Goal: Transaction & Acquisition: Purchase product/service

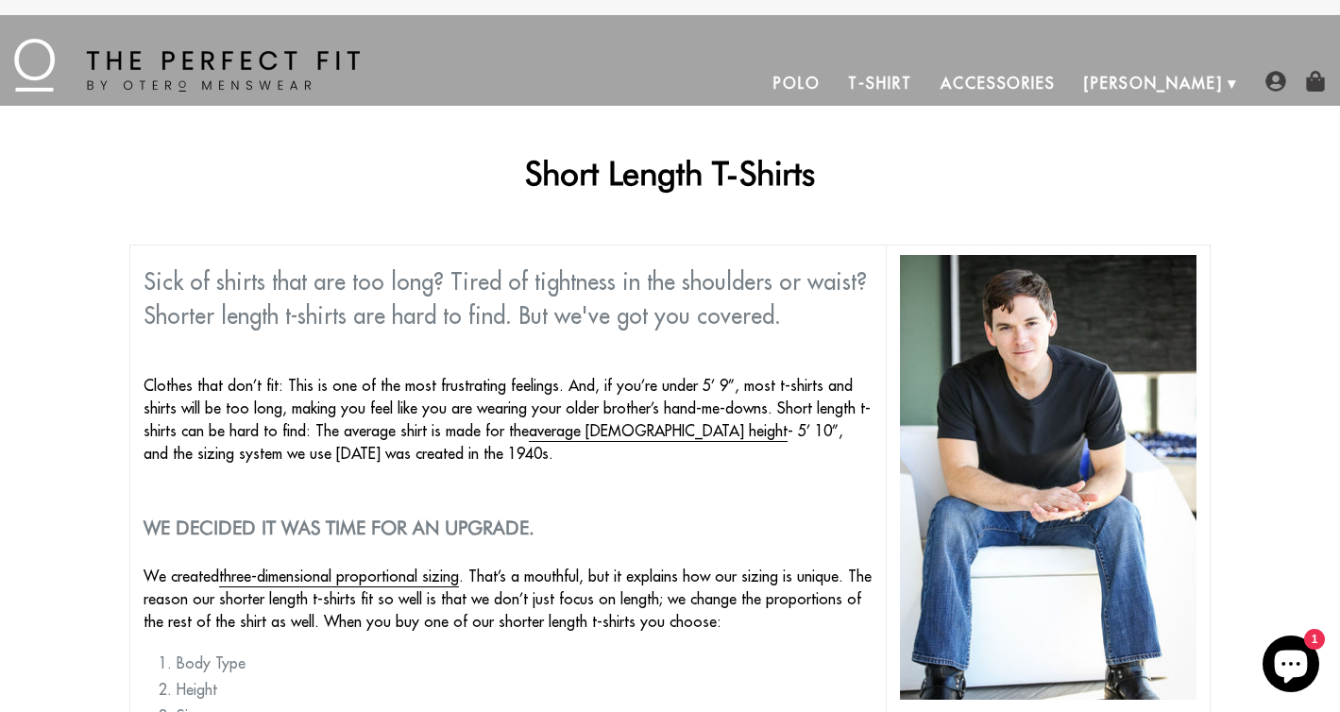
click at [835, 91] on link "Polo" at bounding box center [797, 82] width 76 height 45
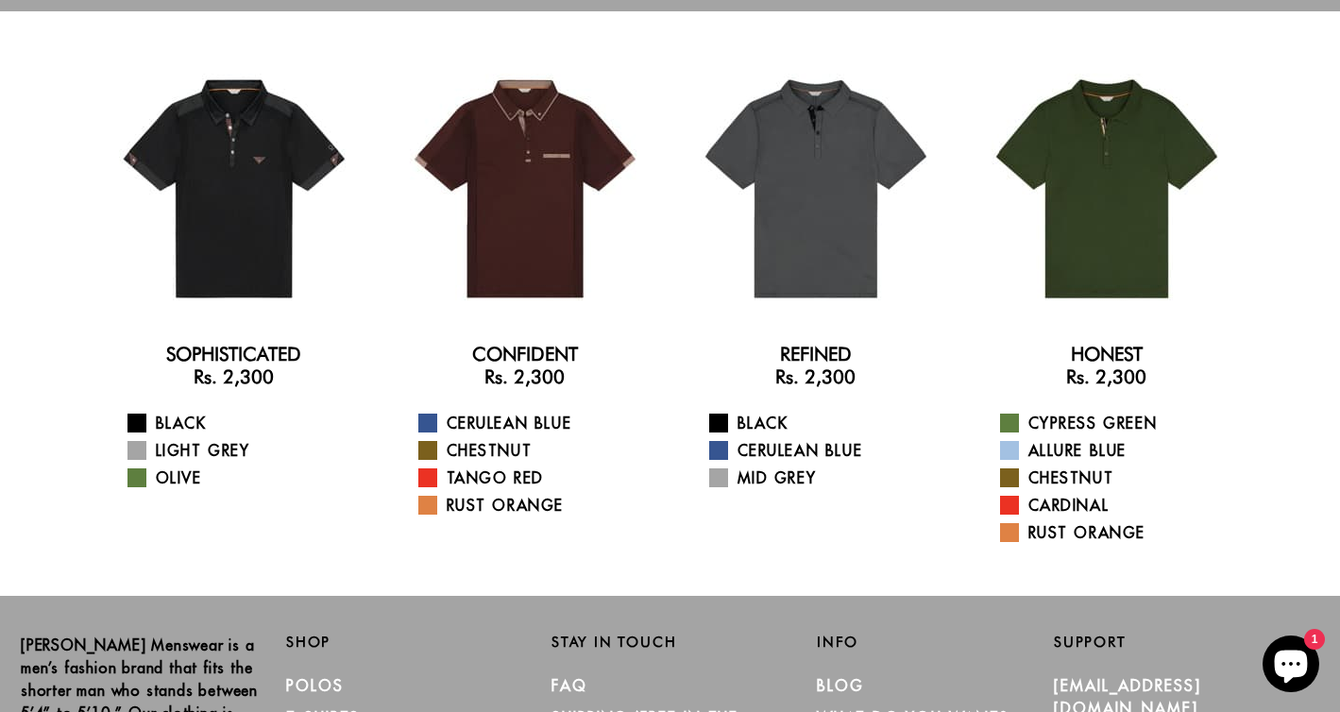
scroll to position [69, 0]
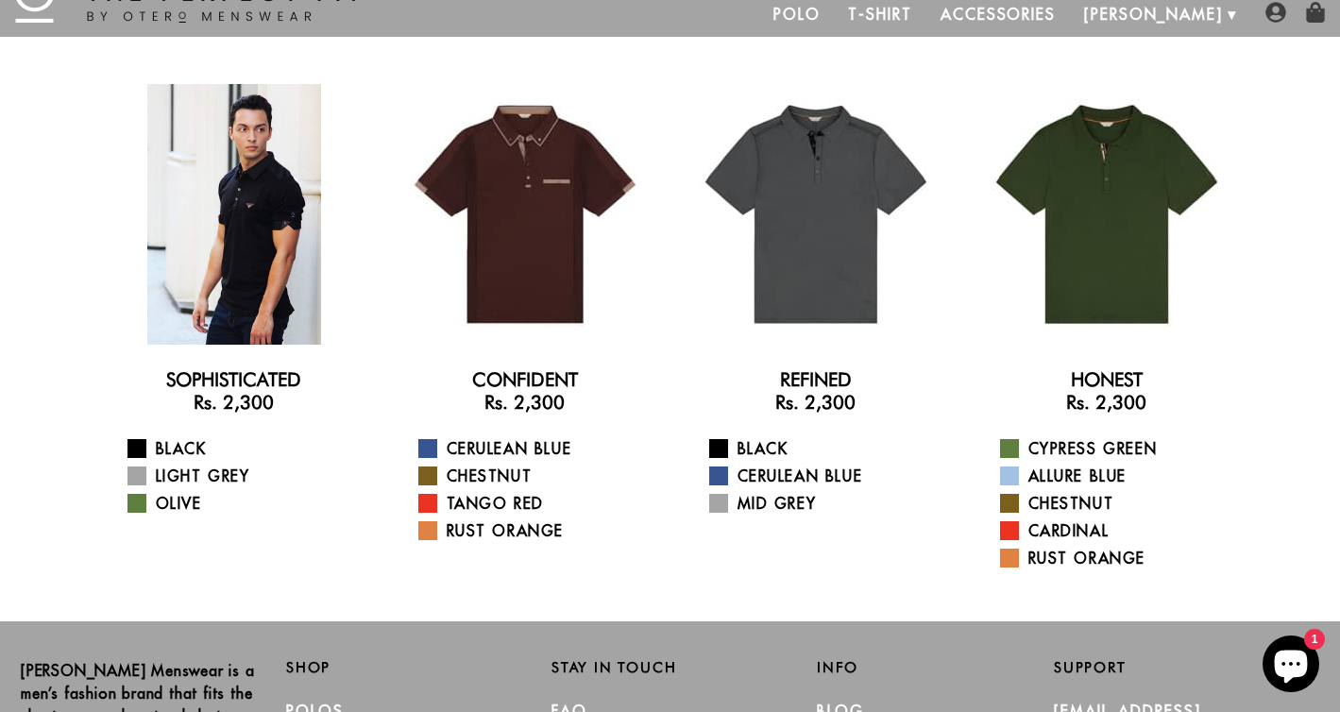
click at [196, 210] on div at bounding box center [234, 214] width 261 height 261
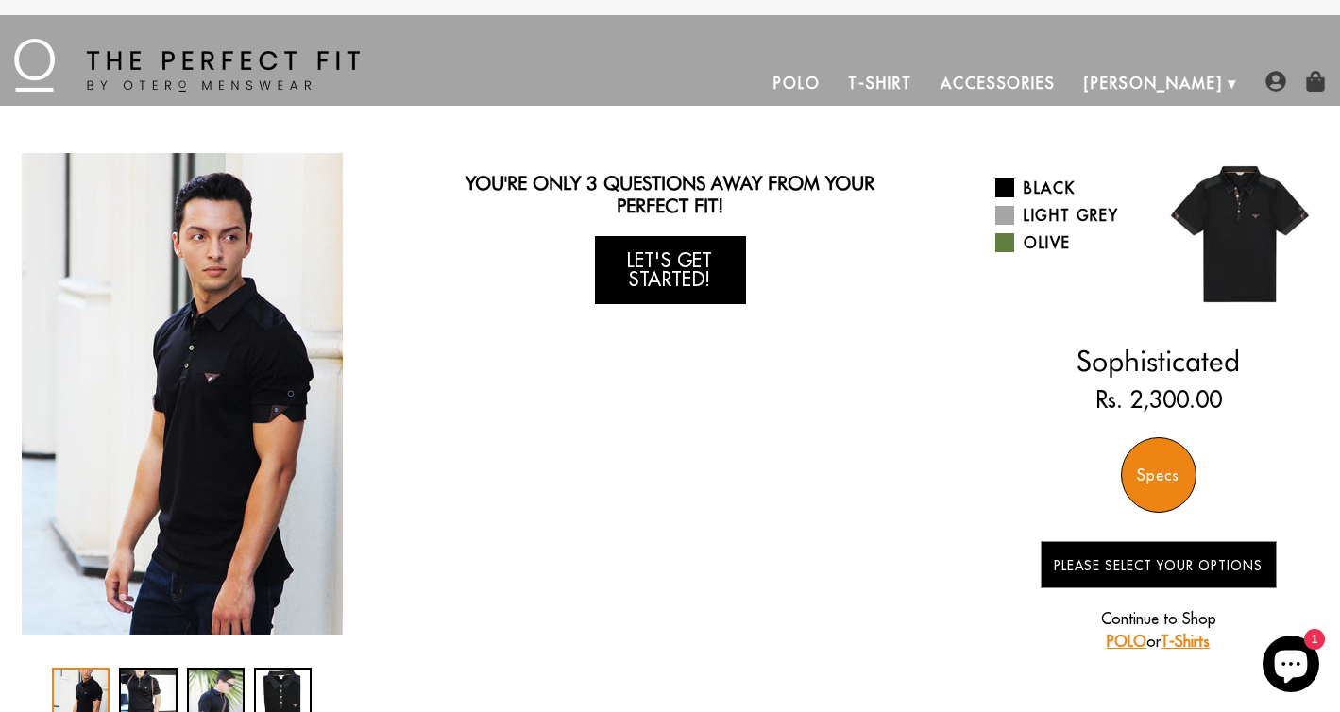
click at [663, 290] on link "Let's Get Started!" at bounding box center [670, 270] width 151 height 68
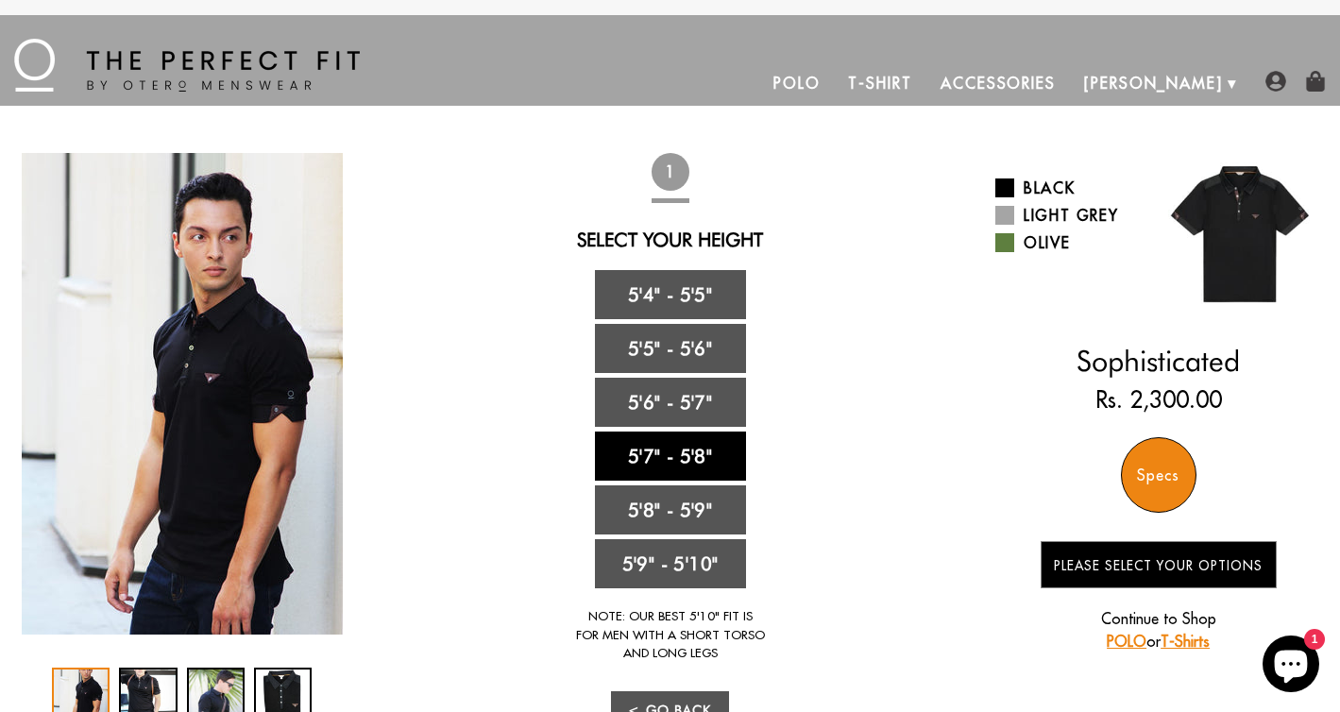
click at [683, 452] on link "5'7" - 5'8"" at bounding box center [670, 455] width 151 height 49
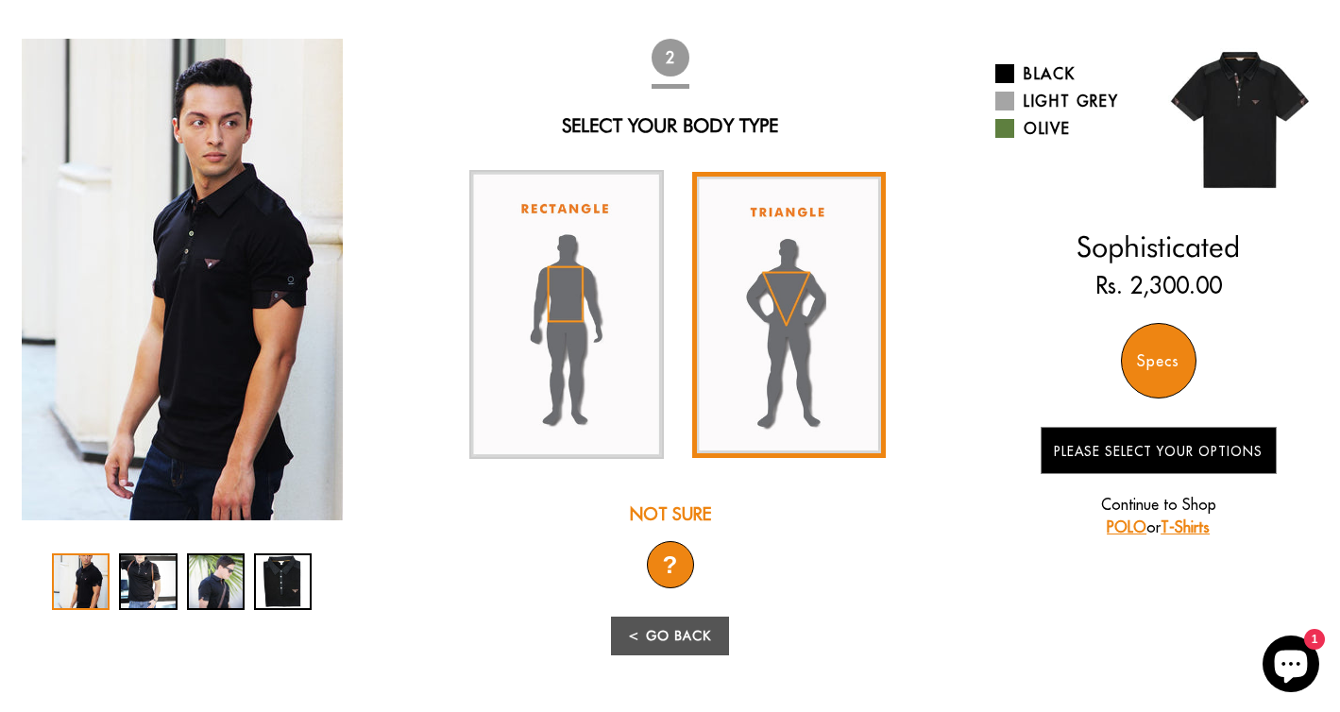
scroll to position [124, 0]
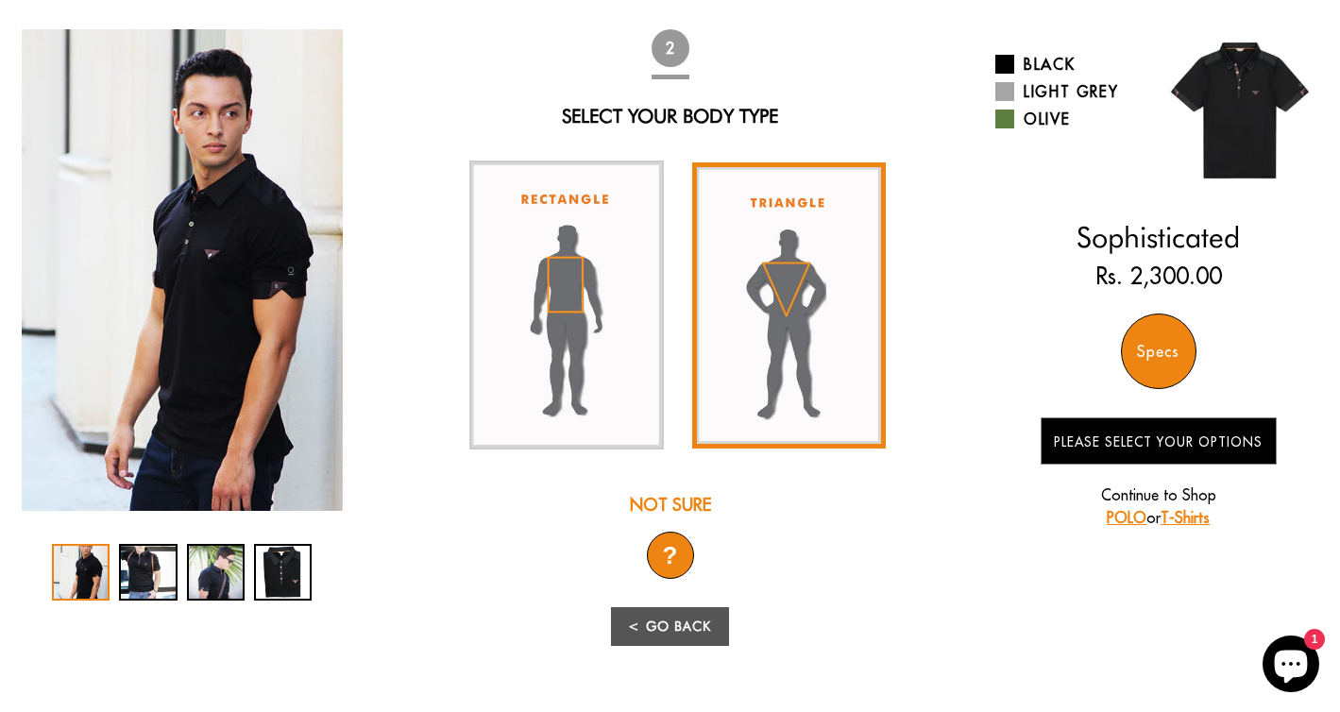
click at [766, 312] on img at bounding box center [789, 305] width 194 height 286
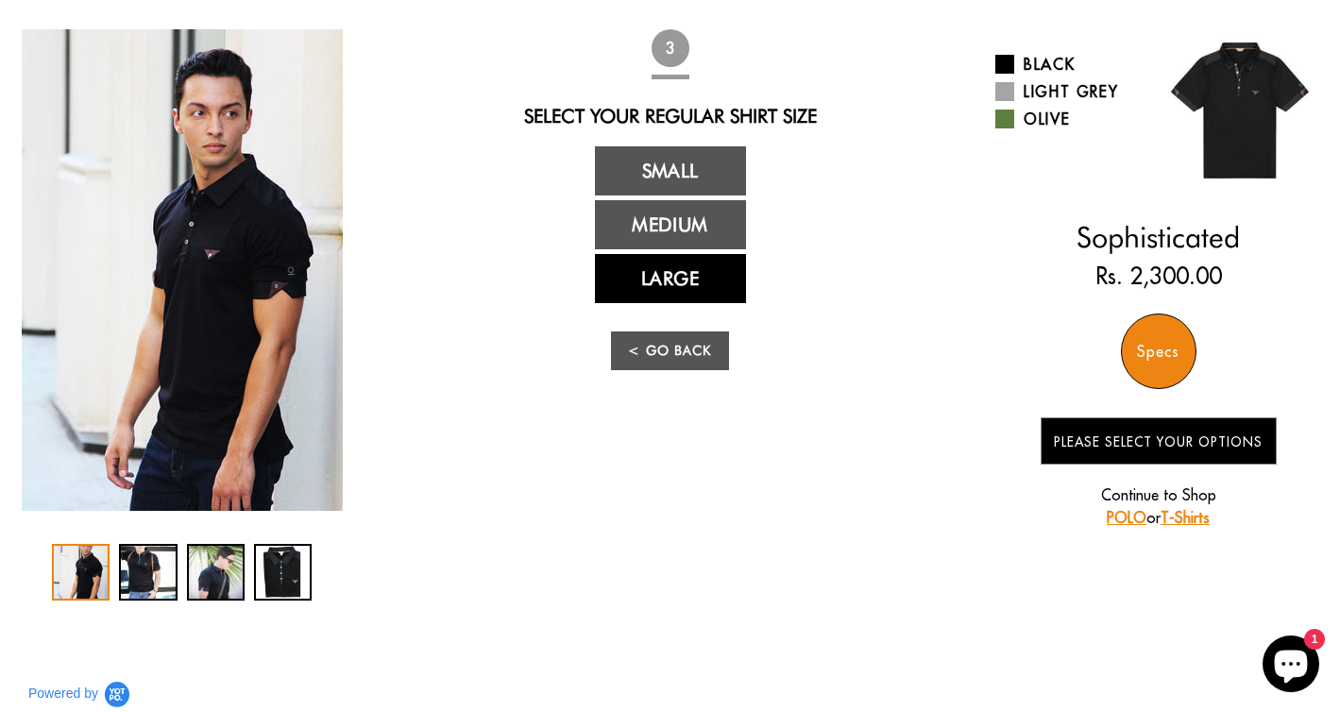
click at [686, 281] on link "Large" at bounding box center [670, 278] width 151 height 49
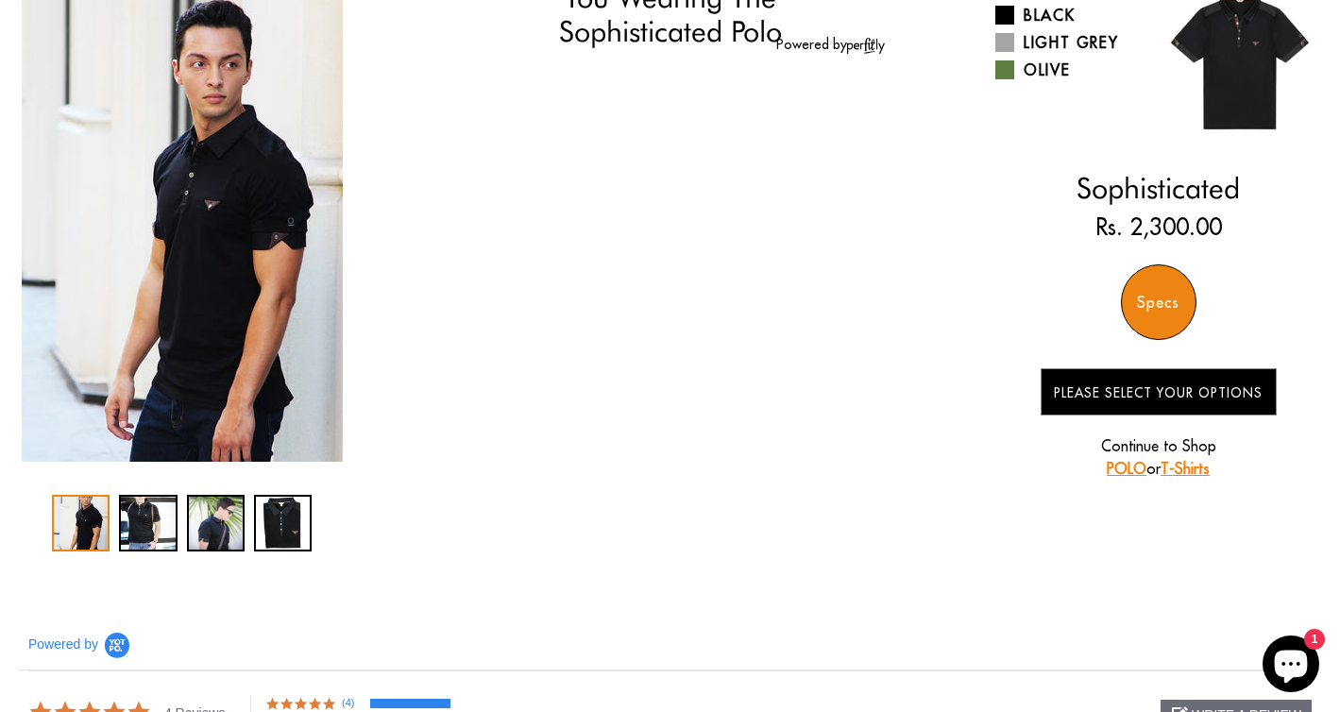
scroll to position [176, 0]
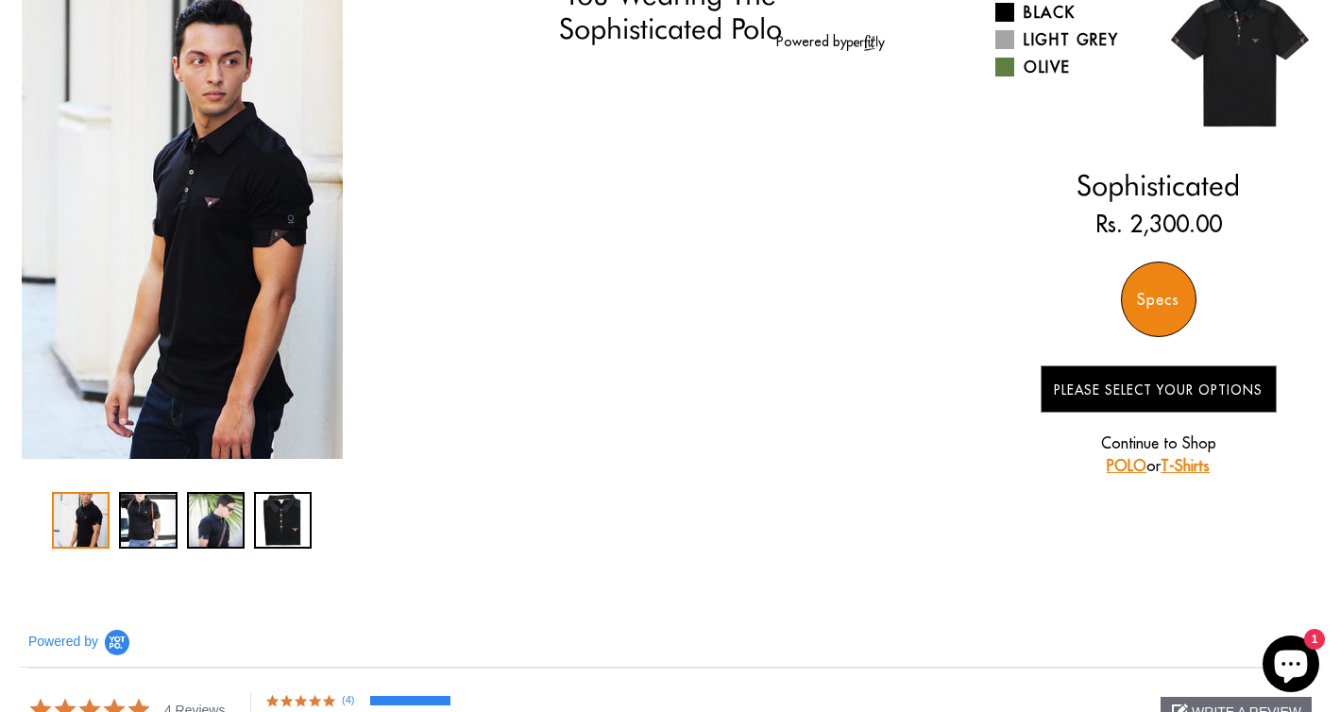
select select "57-58"
select select "triangle"
select select "L"
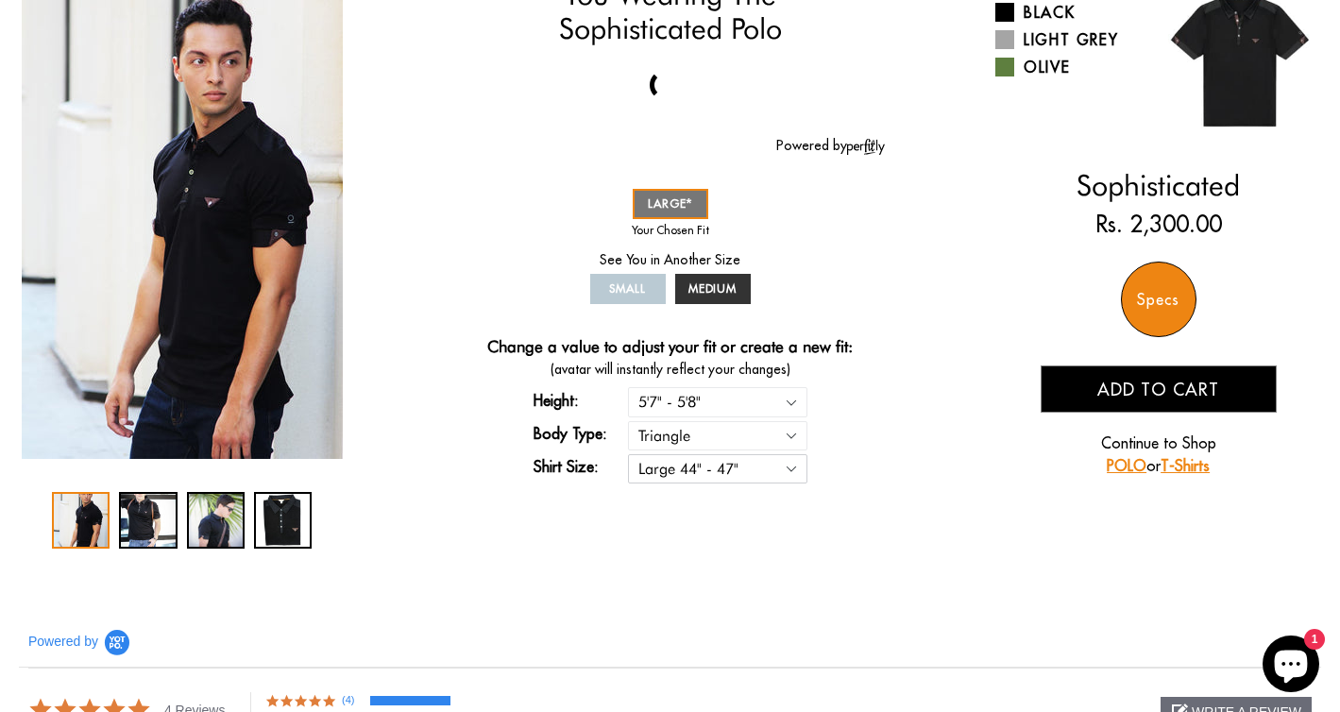
click at [788, 467] on select "Small 36" - 39" Medium 40" - 43" Large 44" - 47"" at bounding box center [717, 468] width 179 height 29
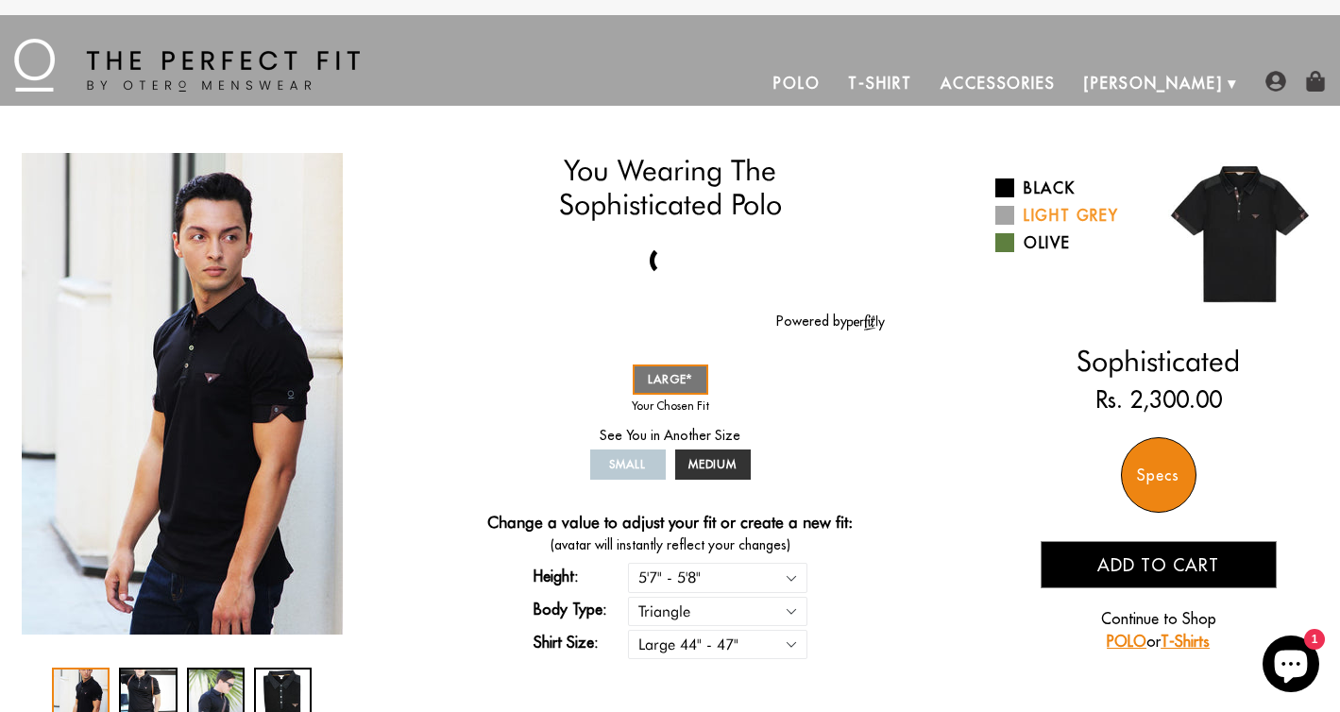
click at [1004, 214] on span at bounding box center [1004, 215] width 19 height 19
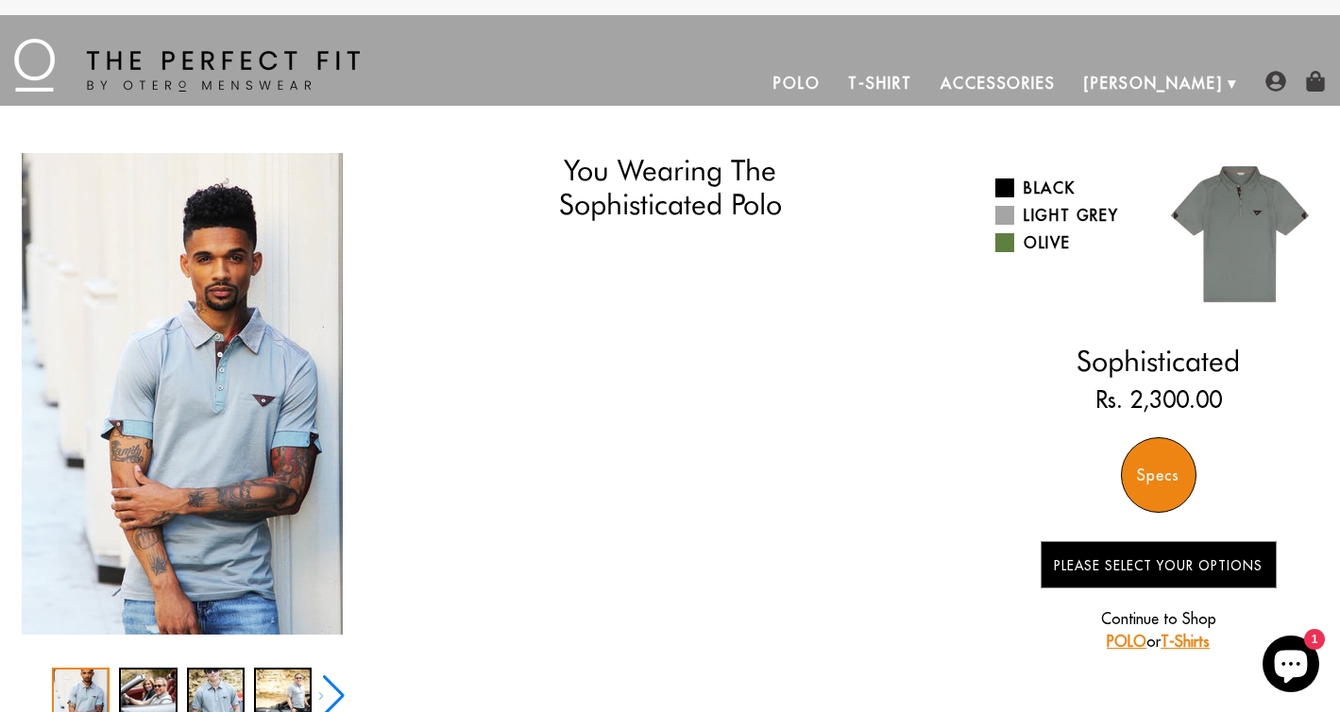
select select "57-58"
select select "triangle"
select select "L"
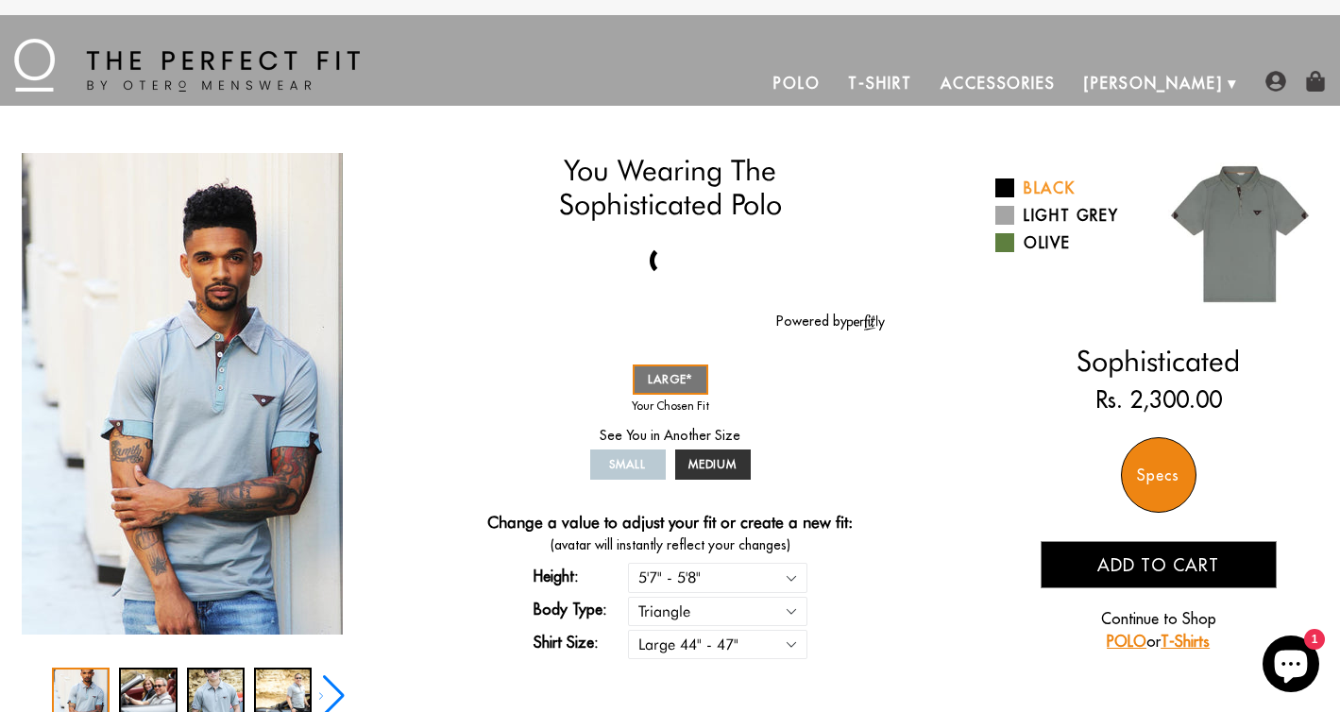
click at [1009, 187] on span at bounding box center [1004, 187] width 19 height 19
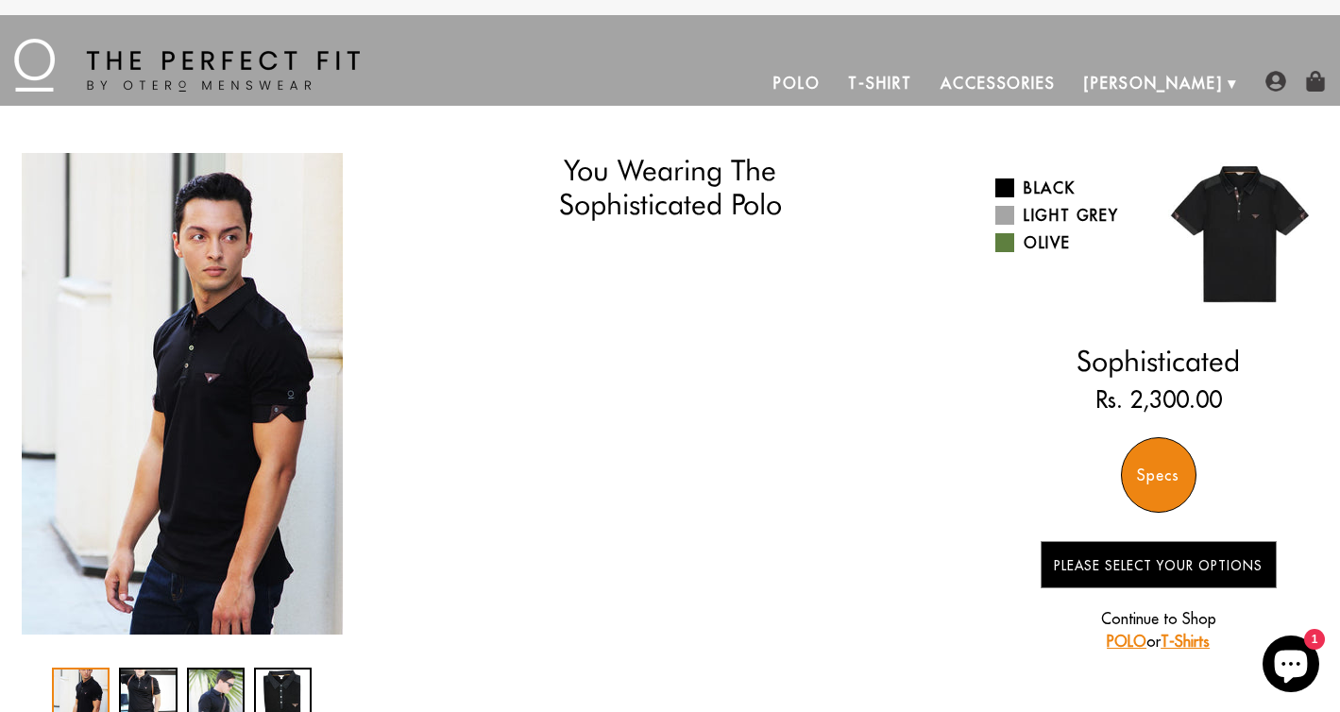
select select "57-58"
select select "triangle"
select select "L"
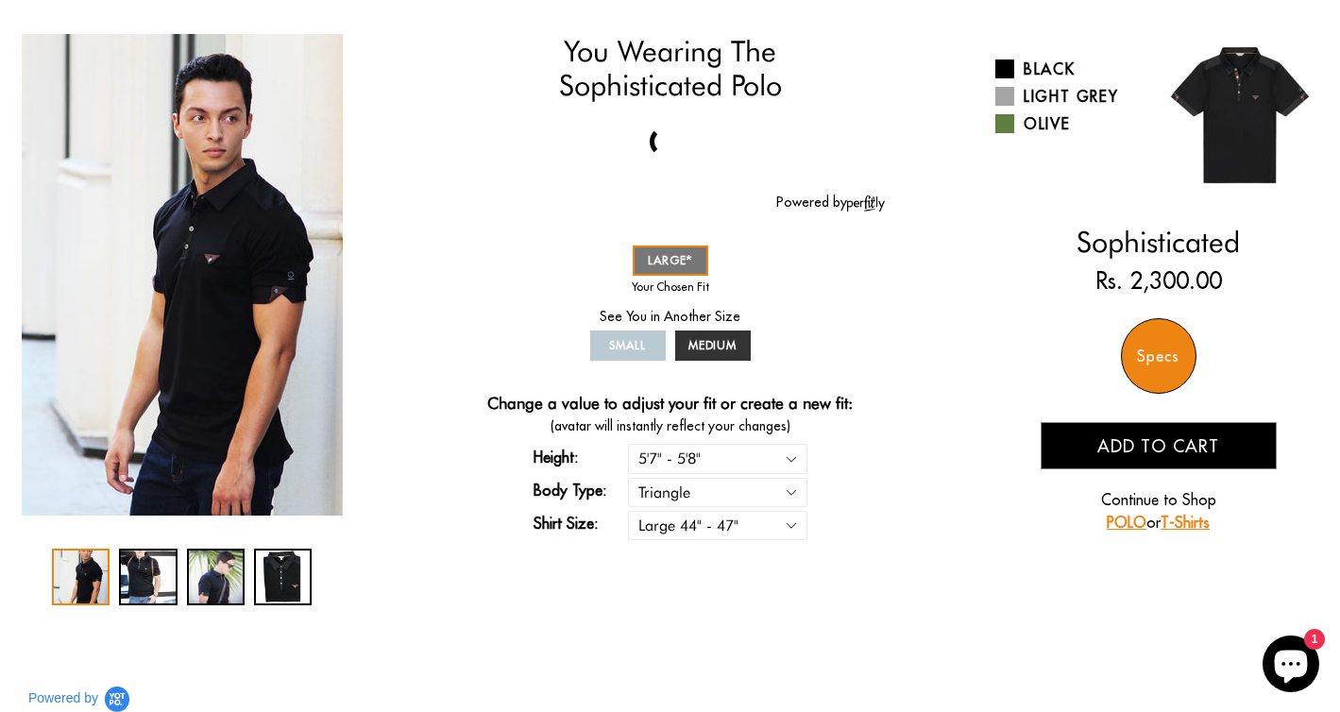
scroll to position [124, 0]
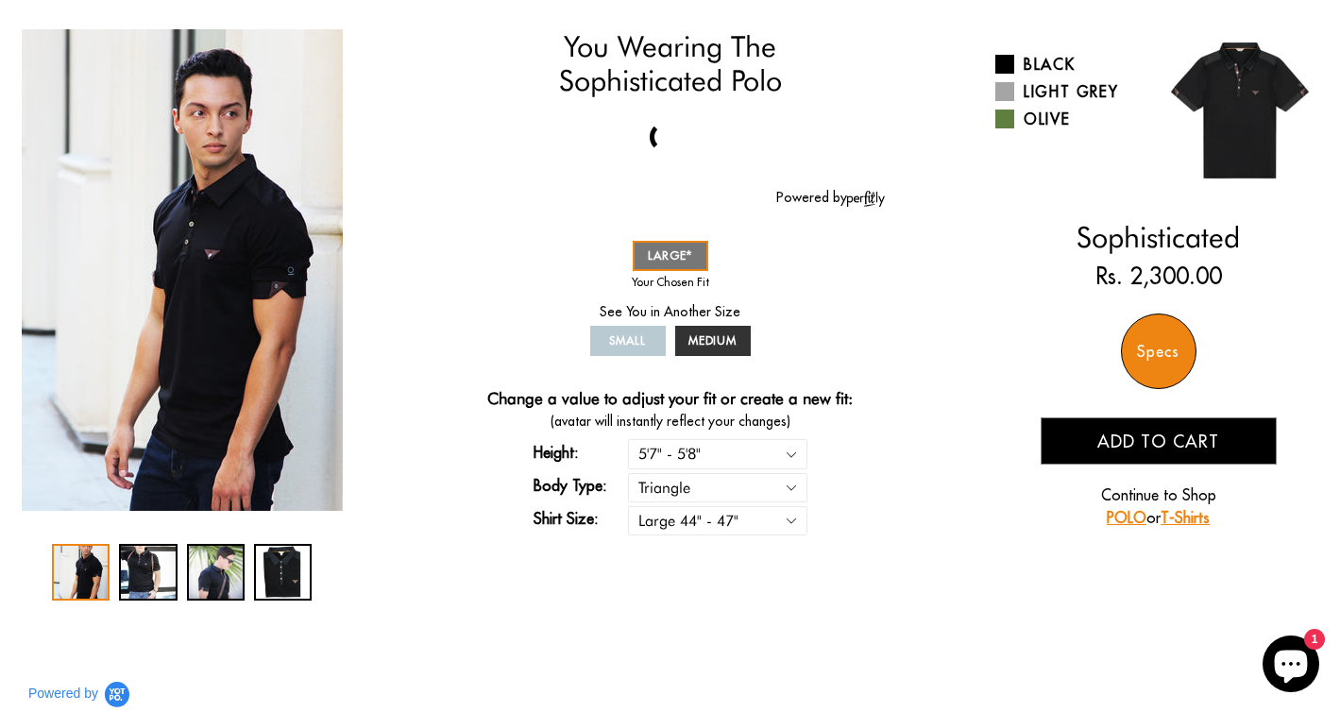
click at [1150, 346] on div "Specs" at bounding box center [1159, 351] width 76 height 76
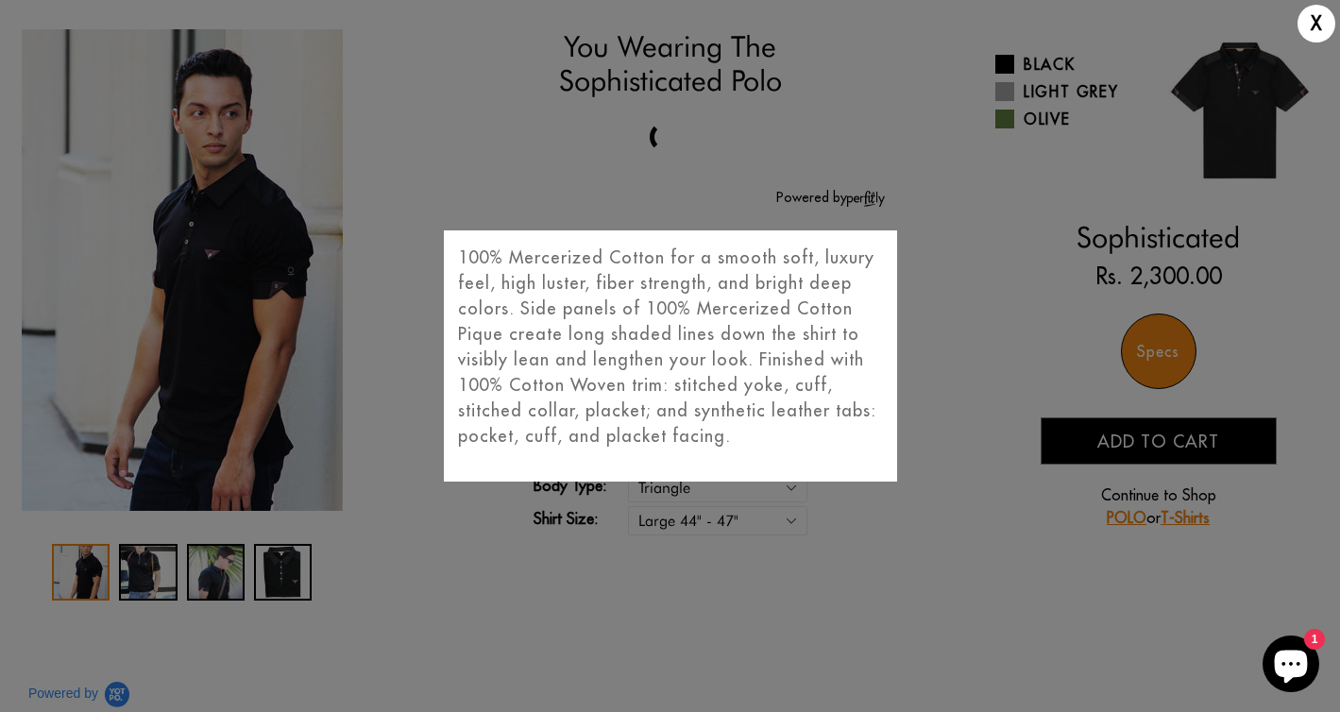
click at [1036, 417] on div "X 100% Mercerized Cotton for a smooth soft, luxury feel, high luster, fiber str…" at bounding box center [670, 356] width 1340 height 712
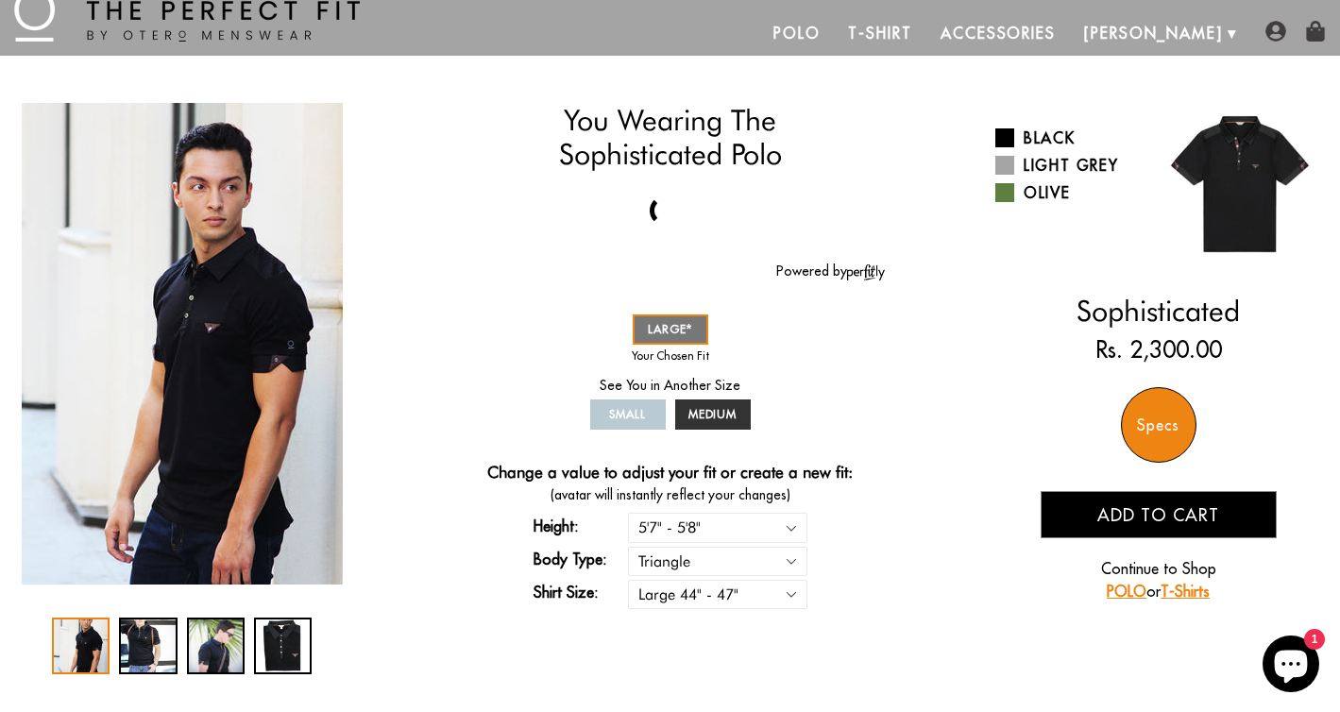
scroll to position [0, 0]
